Goal: Find contact information: Find contact information

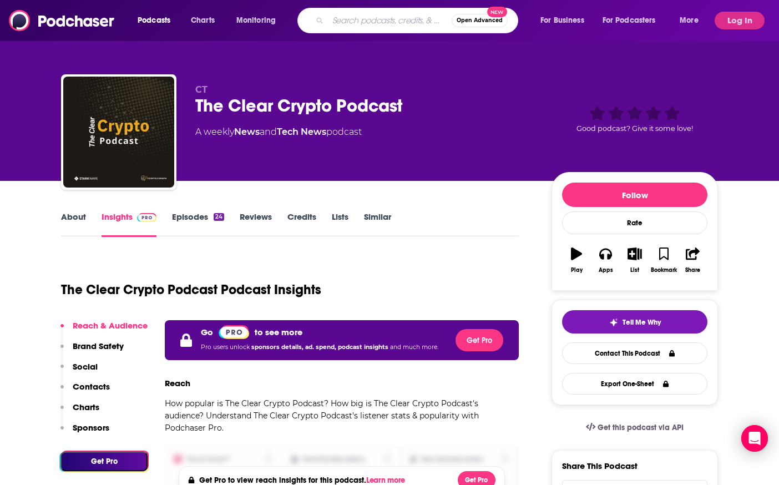
click at [391, 27] on input "Search podcasts, credits, & more..." at bounding box center [390, 21] width 124 height 18
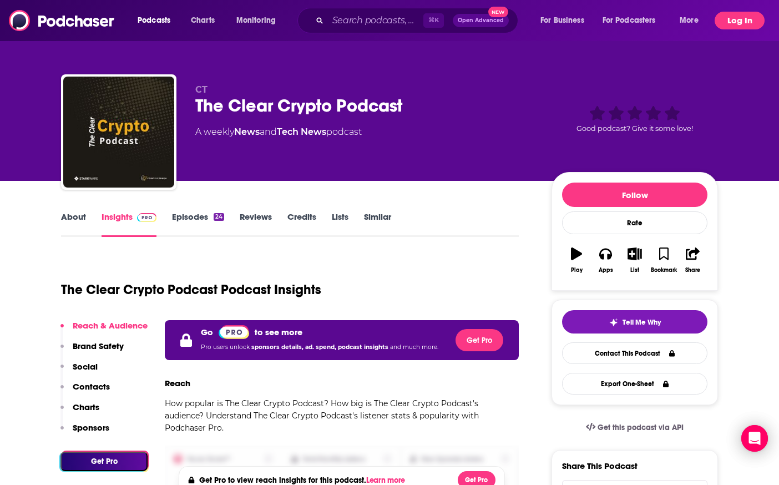
click at [744, 18] on button "Log In" at bounding box center [740, 21] width 50 height 18
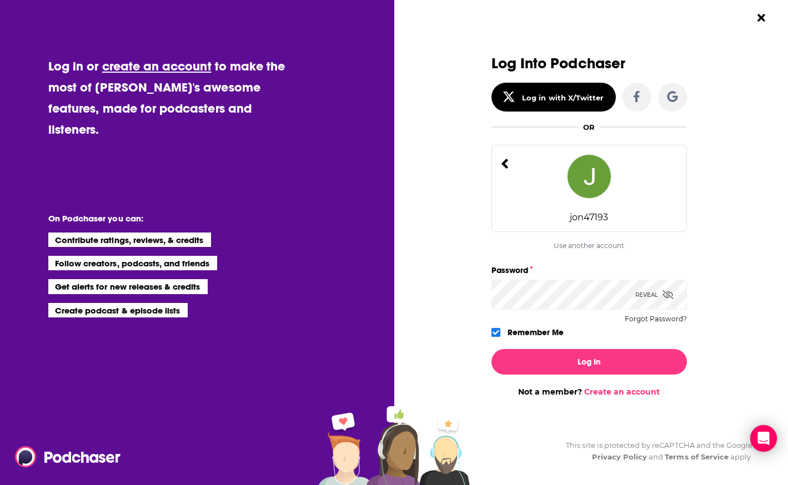
click at [601, 202] on div "jon47193" at bounding box center [588, 188] width 195 height 87
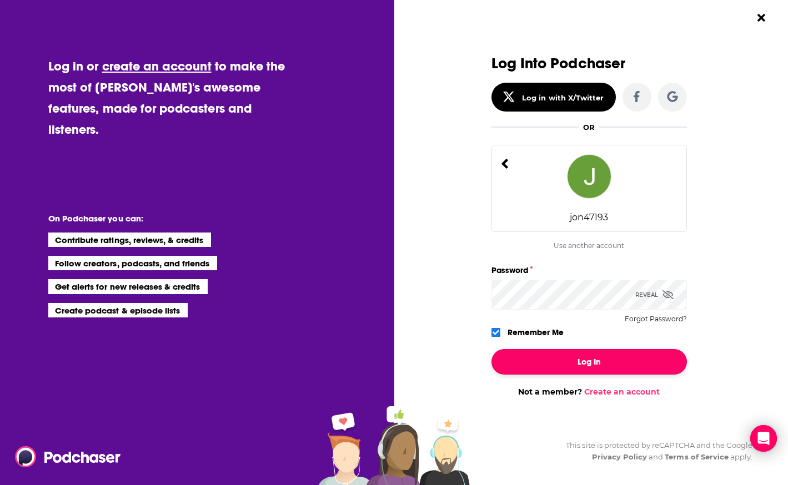
click at [600, 365] on button "Log In" at bounding box center [588, 362] width 195 height 26
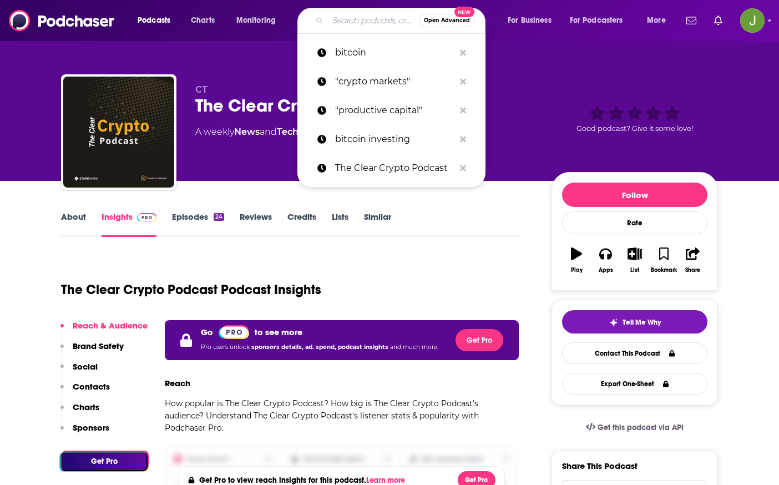
click at [353, 26] on input "Search podcasts, credits, & more..." at bounding box center [373, 21] width 91 height 18
paste input "The Edge of Show"
type input "The Edge of Show"
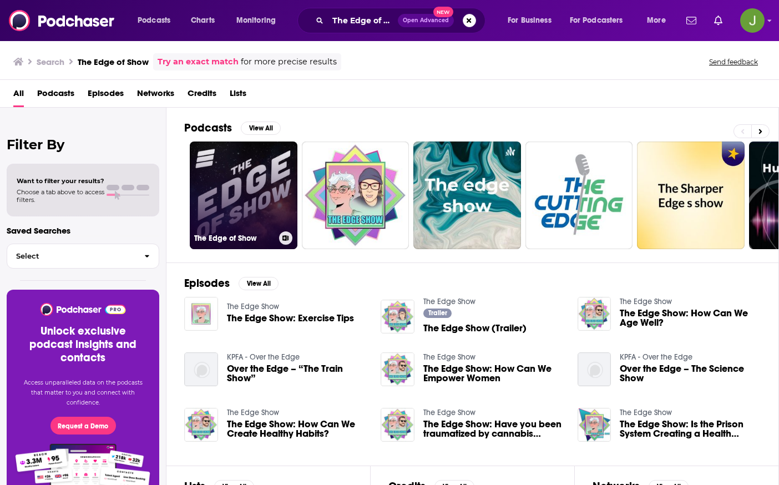
click at [261, 182] on link "The Edge of Show" at bounding box center [244, 196] width 108 height 108
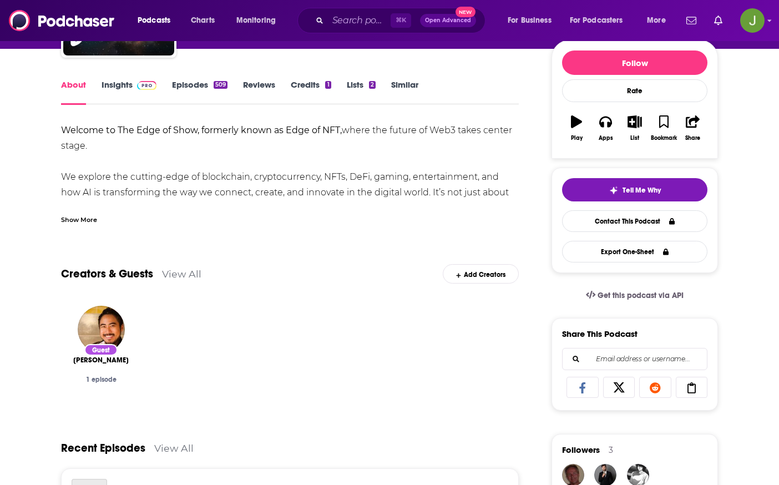
scroll to position [133, 0]
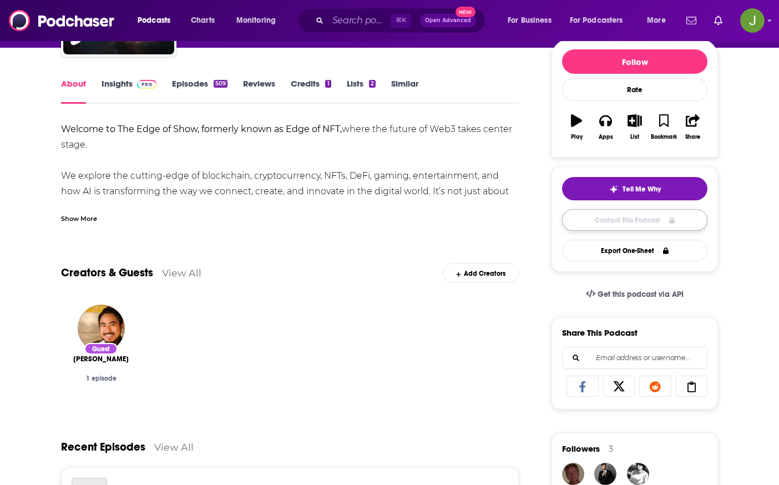
click at [616, 223] on link "Contact This Podcast" at bounding box center [634, 220] width 145 height 22
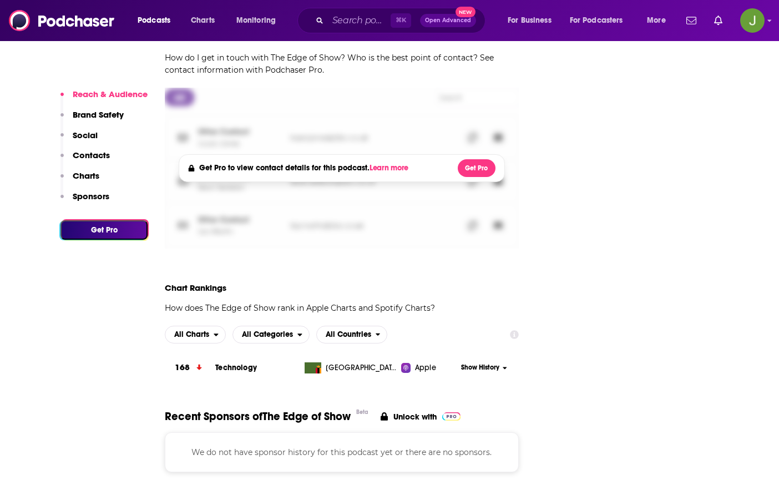
scroll to position [1099, 0]
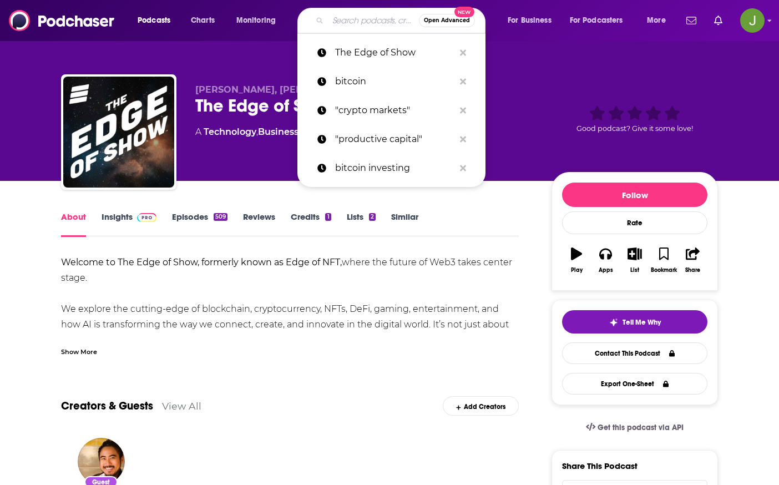
click at [331, 21] on input "Search podcasts, credits, & more..." at bounding box center [373, 21] width 91 height 18
paste input "The Edge of Show"
type input "The Edge of Show"
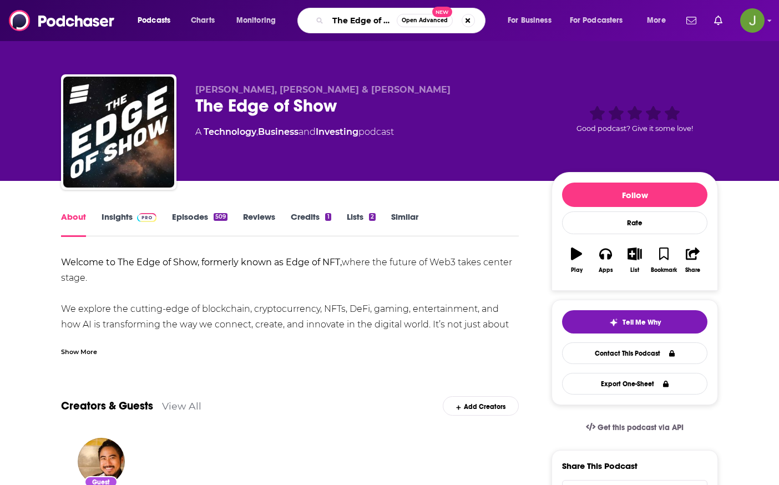
scroll to position [0, 14]
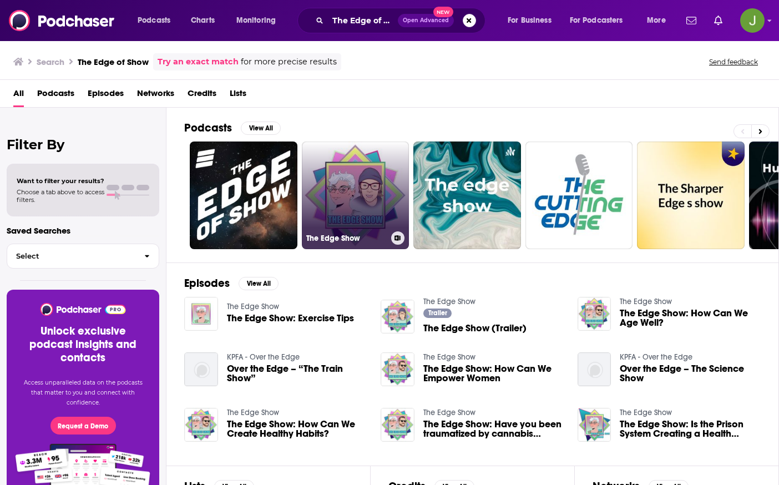
click at [341, 213] on link "The Edge Show" at bounding box center [356, 196] width 108 height 108
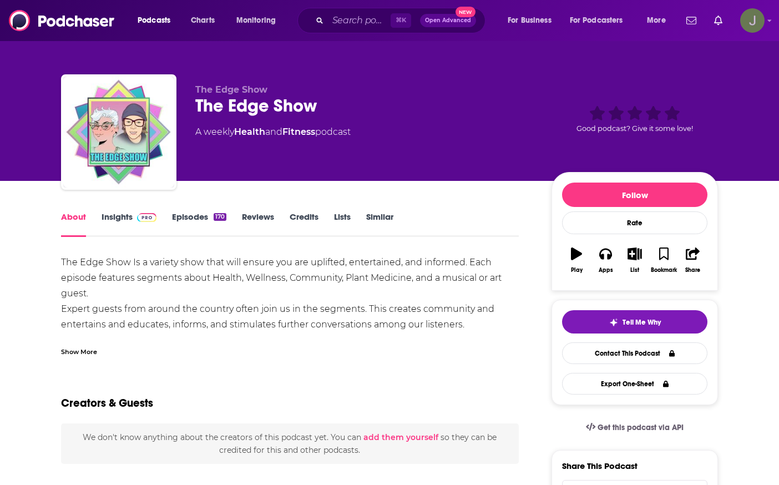
click at [754, 24] on img "Logged in as jon47193" at bounding box center [753, 20] width 24 height 24
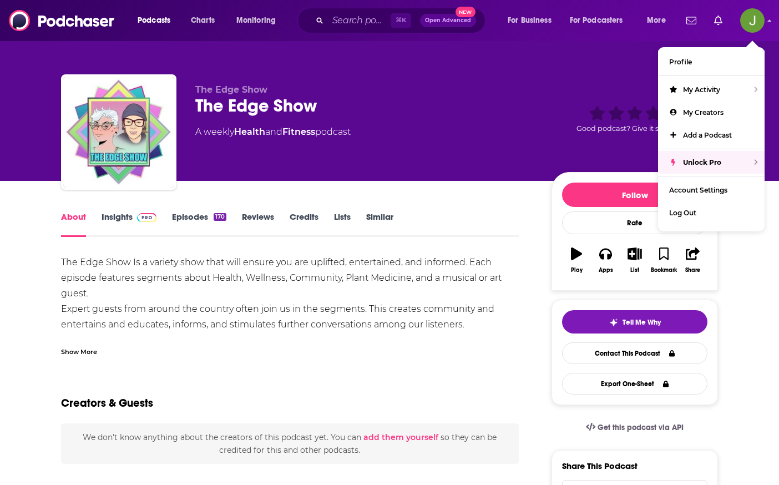
click at [497, 155] on div "The Edge Show The Edge Show A weekly Health and Fitness podcast" at bounding box center [364, 128] width 339 height 89
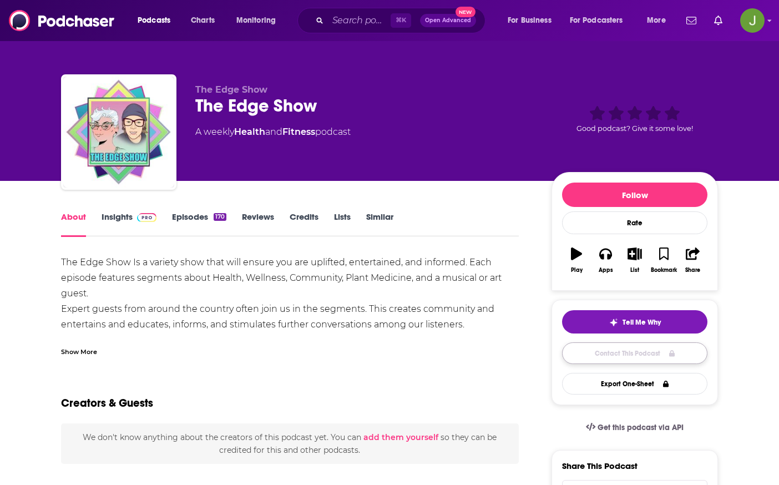
click at [653, 355] on link "Contact This Podcast" at bounding box center [634, 354] width 145 height 22
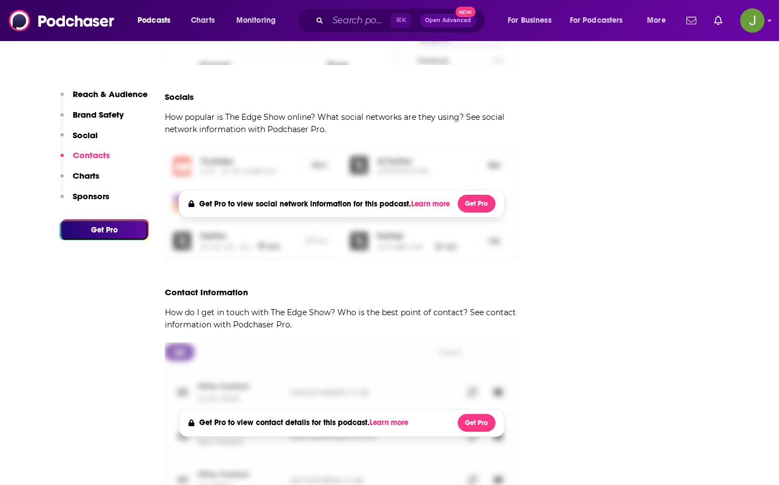
scroll to position [905, 0]
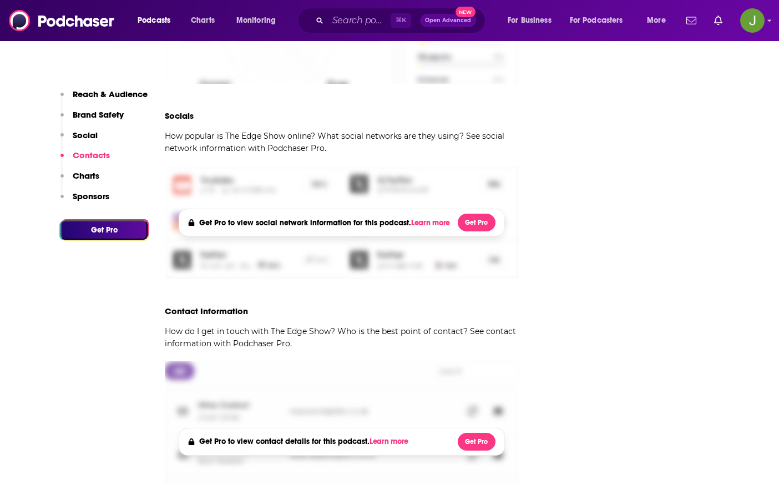
click at [767, 24] on div "Podcasts Charts Monitoring ⌘ K Open Advanced New For Business For Podcasters Mo…" at bounding box center [389, 20] width 779 height 41
click at [762, 24] on img "Logged in as jon47193" at bounding box center [753, 20] width 24 height 24
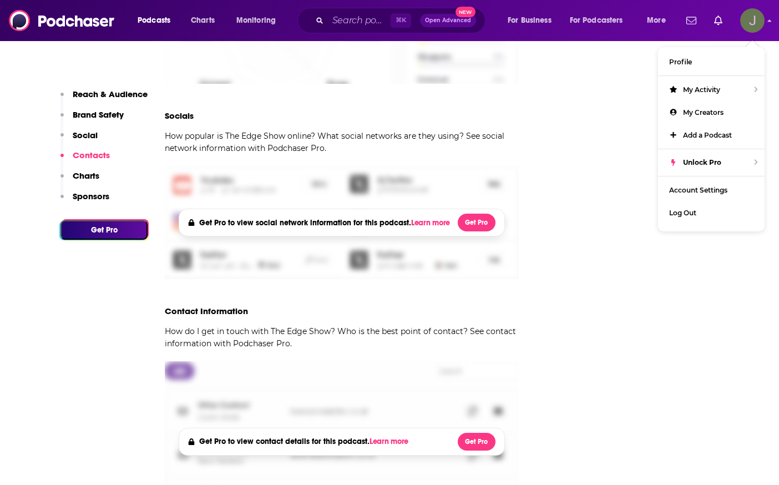
click at [762, 24] on img "Logged in as jon47193" at bounding box center [753, 20] width 24 height 24
click at [557, 105] on div "Follow Rate Play Apps List Bookmark Share Tell Me Why Contact This Podcast Expo…" at bounding box center [635, 264] width 167 height 1994
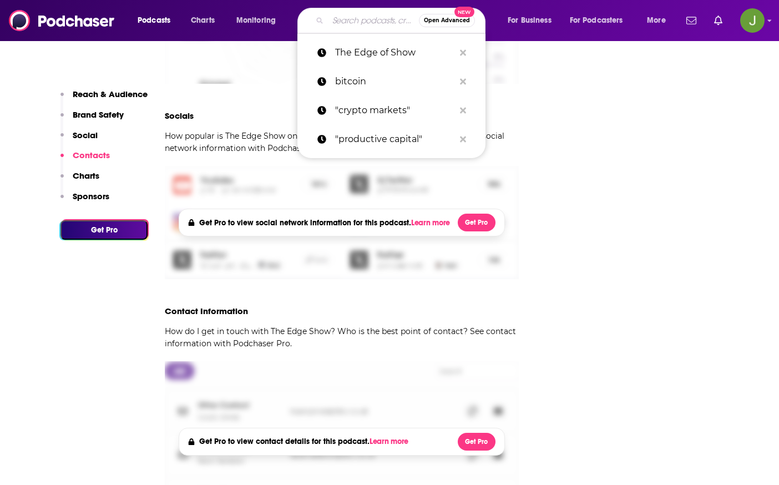
click at [334, 23] on input "Search podcasts, credits, & more..." at bounding box center [373, 21] width 91 height 18
paste input "The Edge of Show"
type input "The Edge of Show"
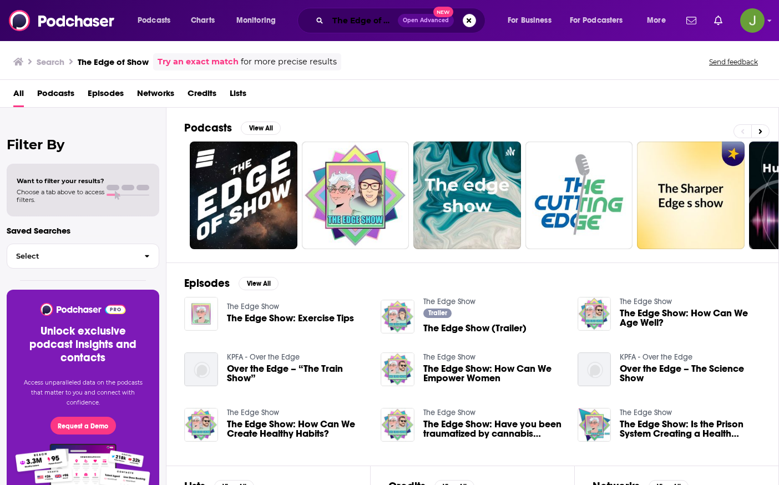
click at [379, 22] on input "The Edge of Show" at bounding box center [363, 21] width 70 height 18
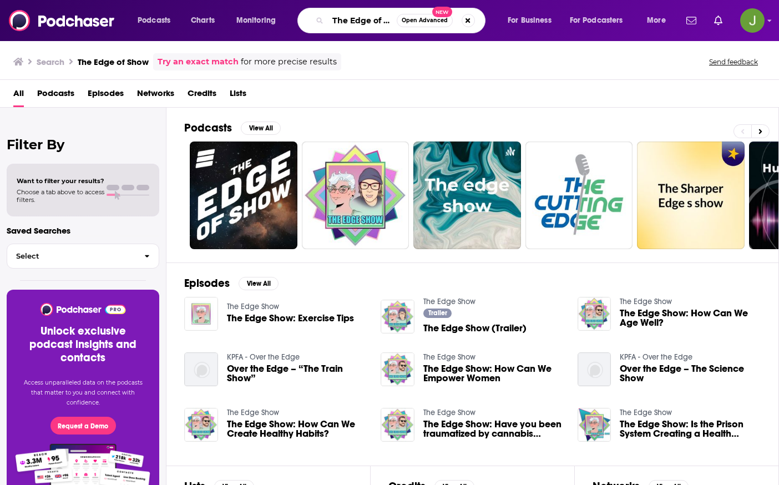
paste input "Milk Road"
type input "The Milk Road"
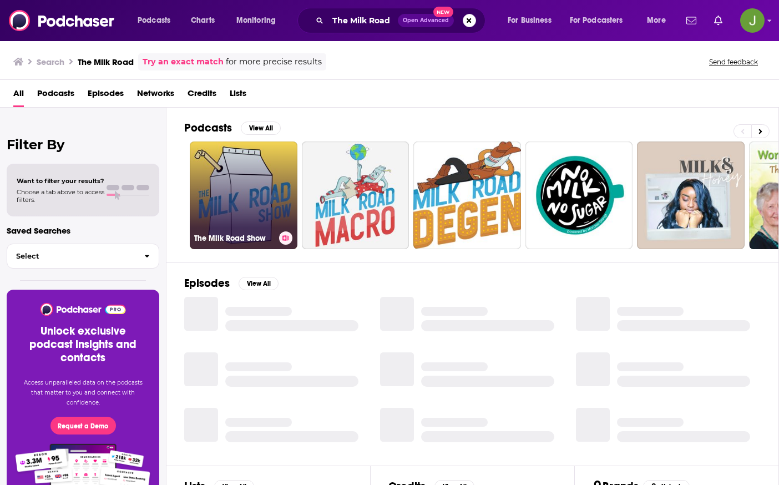
click at [248, 189] on link "The Milk Road Show" at bounding box center [244, 196] width 108 height 108
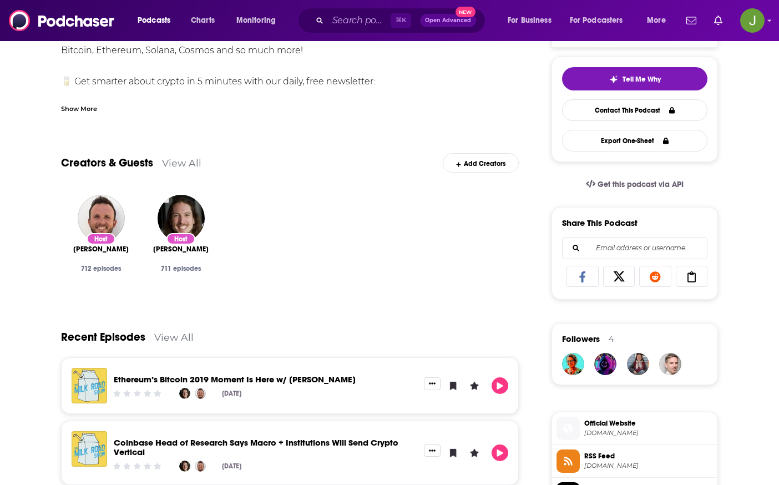
scroll to position [65, 0]
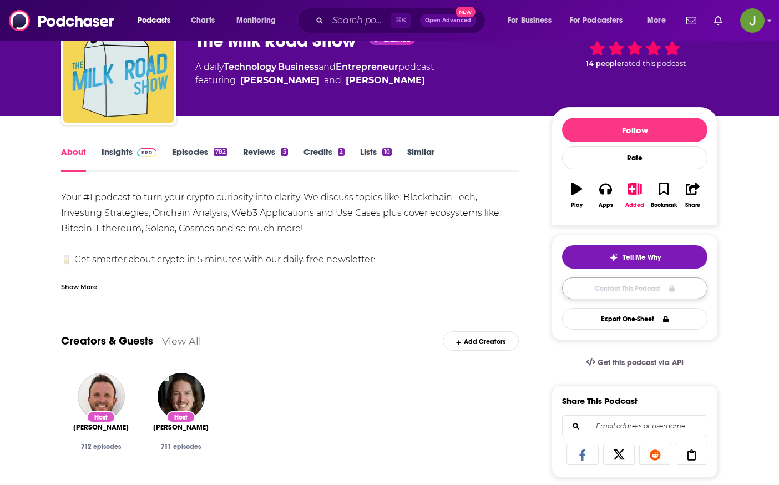
click at [605, 290] on link "Contact This Podcast" at bounding box center [634, 289] width 145 height 22
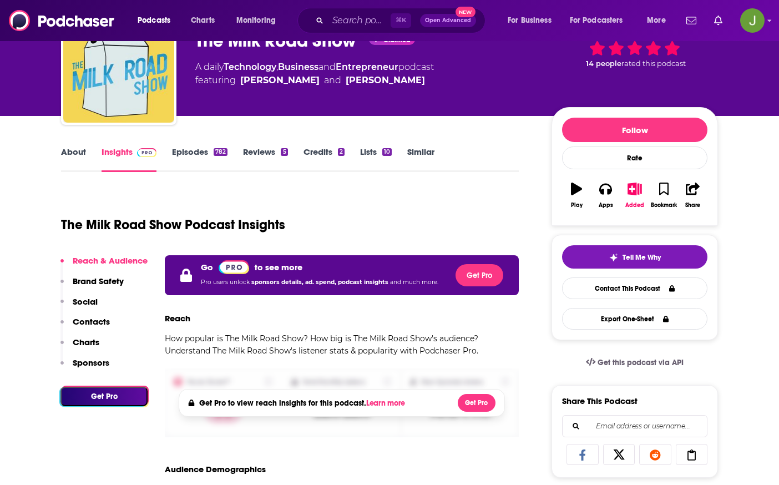
scroll to position [1211, 0]
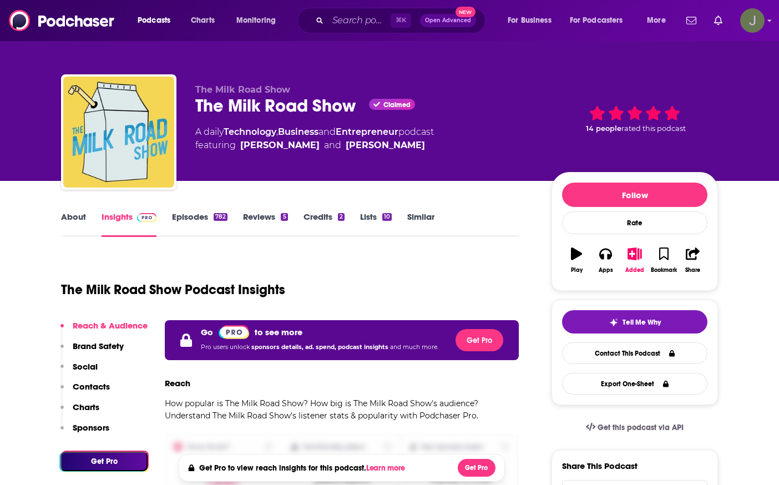
click at [770, 21] on icon "Show profile menu" at bounding box center [770, 21] width 4 height 2
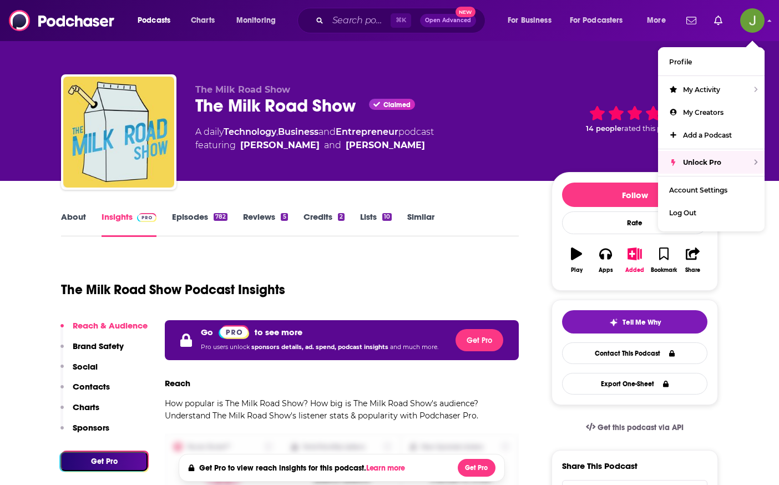
click at [499, 127] on div "A daily Technology , Business and Entrepreneur podcast featuring [PERSON_NAME] …" at bounding box center [364, 138] width 339 height 27
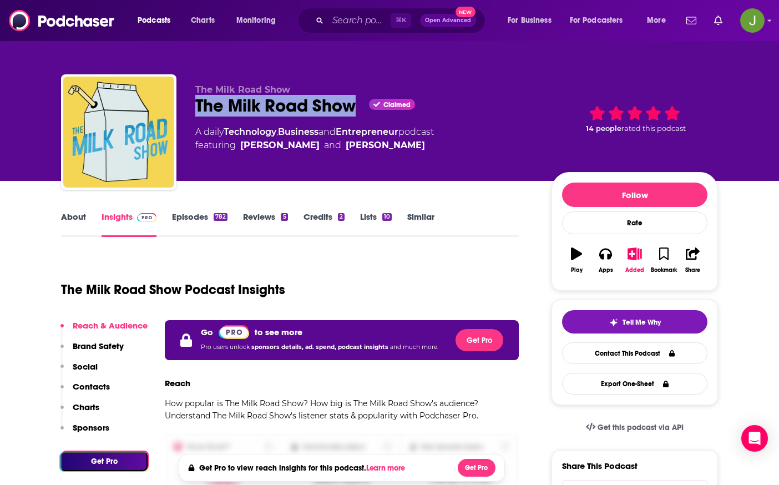
drag, startPoint x: 362, startPoint y: 108, endPoint x: 203, endPoint y: 109, distance: 159.3
click at [203, 109] on div "The Milk Road Show Claimed" at bounding box center [364, 106] width 339 height 22
copy h2 "The Milk Road Show"
